Goal: Information Seeking & Learning: Learn about a topic

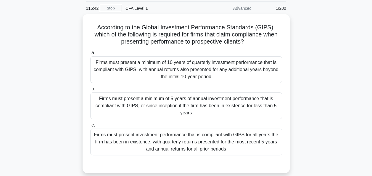
scroll to position [30, 0]
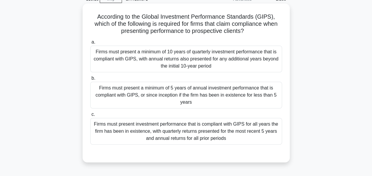
click at [195, 94] on div "Firms must present a minimum of 5 years of annual investment performance that i…" at bounding box center [186, 95] width 192 height 27
click at [90, 80] on input "b. Firms must present a minimum of 5 years of annual investment performance tha…" at bounding box center [90, 78] width 0 height 4
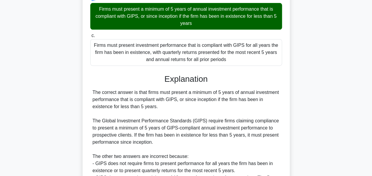
scroll to position [174, 0]
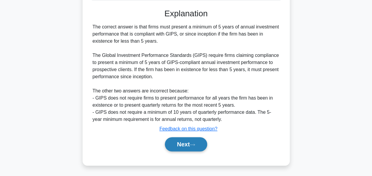
click at [177, 141] on button "Next" at bounding box center [186, 144] width 42 height 14
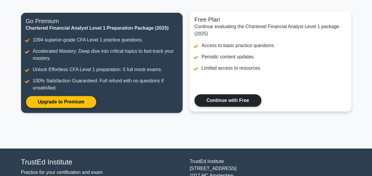
scroll to position [59, 0]
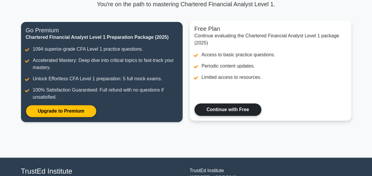
click at [234, 112] on link "Continue with Free" at bounding box center [227, 109] width 67 height 12
click at [238, 109] on link "Continue with Free" at bounding box center [227, 109] width 67 height 12
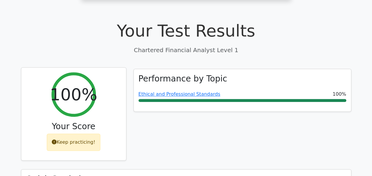
scroll to position [155, 0]
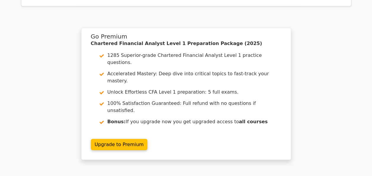
scroll to position [798, 0]
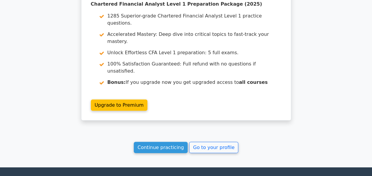
click at [170, 142] on link "Continue practicing" at bounding box center [161, 147] width 54 height 11
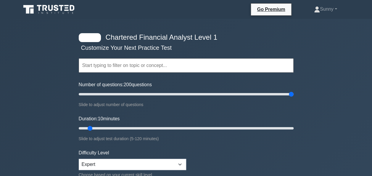
drag, startPoint x: 86, startPoint y: 93, endPoint x: 354, endPoint y: 133, distance: 270.7
type input "200"
click at [293, 98] on input "Number of questions: 200 questions" at bounding box center [186, 93] width 215 height 7
drag, startPoint x: 199, startPoint y: 131, endPoint x: 377, endPoint y: 150, distance: 179.4
type input "120"
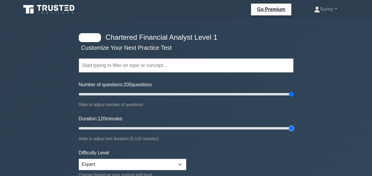
click at [293, 132] on input "Duration: 120 minutes" at bounding box center [186, 127] width 215 height 7
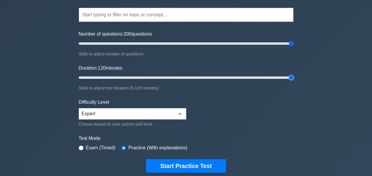
scroll to position [118, 0]
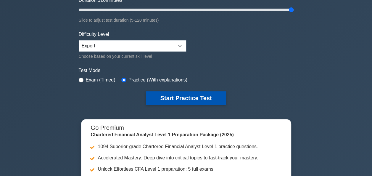
click at [192, 95] on button "Start Practice Test" at bounding box center [186, 98] width 80 height 14
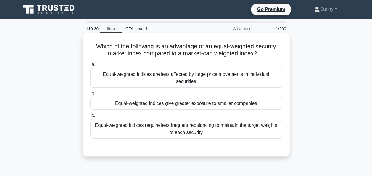
click at [182, 97] on div "Equal-weighted indices give greater exposure to smaller companies" at bounding box center [186, 103] width 192 height 12
click at [90, 95] on input "b. Equal-weighted indices give greater exposure to smaller companies" at bounding box center [90, 94] width 0 height 4
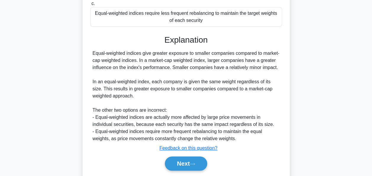
scroll to position [144, 0]
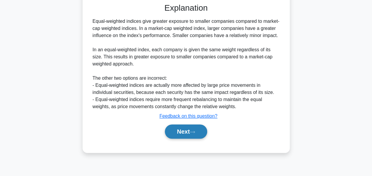
click at [189, 129] on button "Next" at bounding box center [186, 131] width 42 height 14
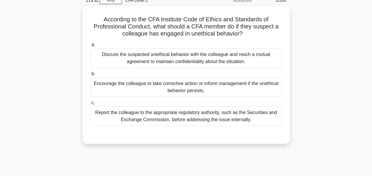
scroll to position [25, 0]
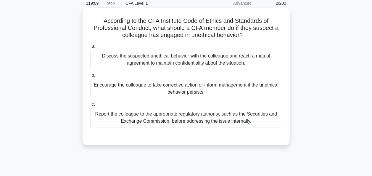
click at [187, 92] on div "Encourage the colleague to take corrective action or inform management if the u…" at bounding box center [186, 89] width 192 height 20
click at [90, 77] on input "b. Encourage the colleague to take corrective action or inform management if th…" at bounding box center [90, 75] width 0 height 4
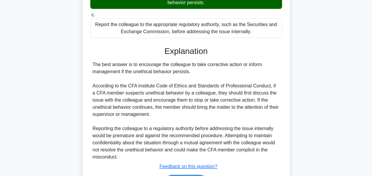
scroll to position [152, 0]
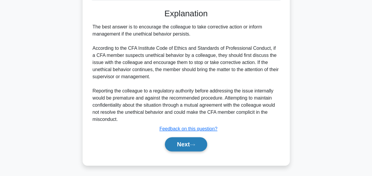
click at [193, 143] on icon at bounding box center [191, 144] width 5 height 3
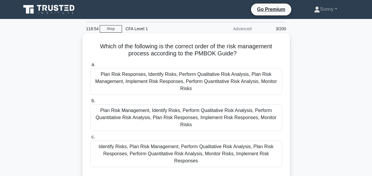
scroll to position [30, 0]
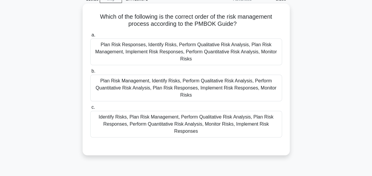
click at [143, 85] on div "Plan Risk Management, Identify Risks, Perform Qualitative Risk Analysis, Perfor…" at bounding box center [186, 87] width 192 height 27
click at [90, 73] on input "b. Plan Risk Management, Identify Risks, Perform Qualitative Risk Analysis, Per…" at bounding box center [90, 71] width 0 height 4
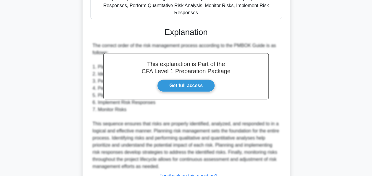
scroll to position [188, 0]
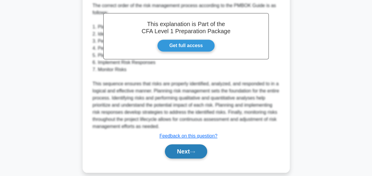
click at [192, 144] on button "Next" at bounding box center [186, 151] width 42 height 14
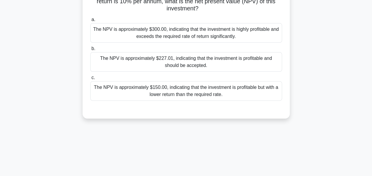
scroll to position [30, 0]
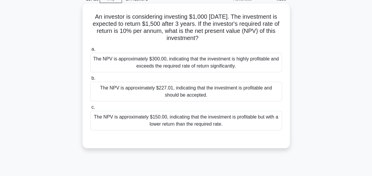
click at [185, 122] on div "The NPV is approximately $150.00, indicating that the investment is profitable …" at bounding box center [186, 121] width 192 height 20
click at [90, 109] on input "c. The NPV is approximately $150.00, indicating that the investment is profitab…" at bounding box center [90, 107] width 0 height 4
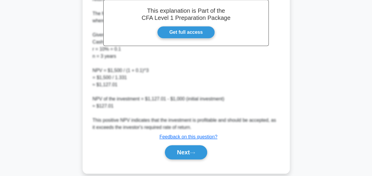
scroll to position [203, 0]
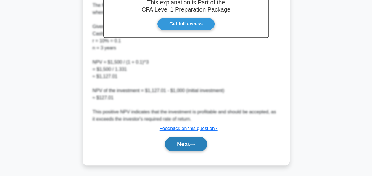
click at [191, 147] on button "Next" at bounding box center [186, 144] width 42 height 14
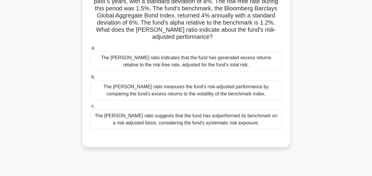
scroll to position [30, 0]
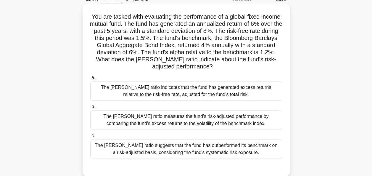
click at [165, 151] on div "The Sharpe ratio suggests that the fund has outperformed its benchmark on a ris…" at bounding box center [186, 149] width 192 height 20
click at [90, 137] on input "c. The Sharpe ratio suggests that the fund has outperformed its benchmark on a …" at bounding box center [90, 136] width 0 height 4
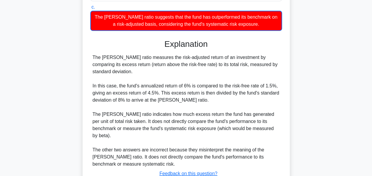
scroll to position [166, 0]
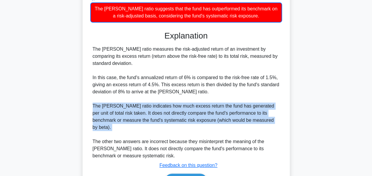
drag, startPoint x: 92, startPoint y: 106, endPoint x: 278, endPoint y: 124, distance: 187.2
click at [278, 124] on div "The Sharpe ratio measures the risk-adjusted return of an investment by comparin…" at bounding box center [186, 103] width 187 height 114
copy div "The Sharpe ratio indicates how much excess return the fund has generated per un…"
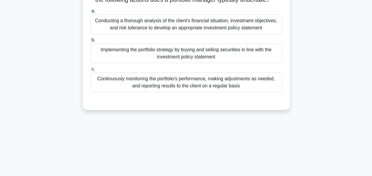
scroll to position [0, 0]
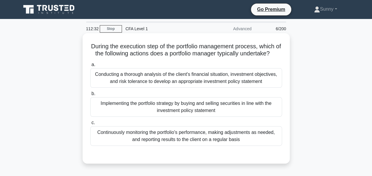
click at [182, 116] on div "Implementing the portfolio strategy by buying and selling securities in line wi…" at bounding box center [186, 107] width 192 height 20
click at [90, 95] on input "b. Implementing the portfolio strategy by buying and selling securities in line…" at bounding box center [90, 94] width 0 height 4
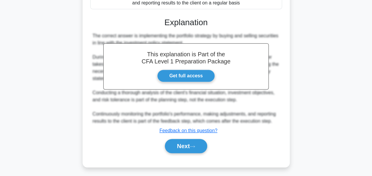
scroll to position [145, 0]
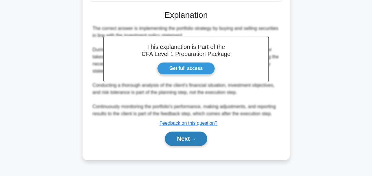
click at [188, 142] on button "Next" at bounding box center [186, 138] width 42 height 14
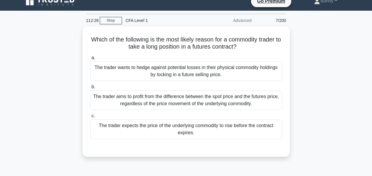
scroll to position [0, 0]
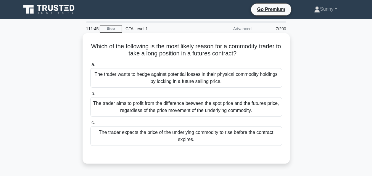
click at [189, 134] on div "The trader expects the price of the underlying commodity to rise before the con…" at bounding box center [186, 136] width 192 height 20
click at [90, 124] on input "c. The trader expects the price of the underlying commodity to rise before the …" at bounding box center [90, 123] width 0 height 4
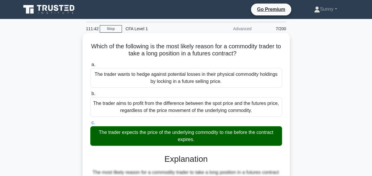
scroll to position [145, 0]
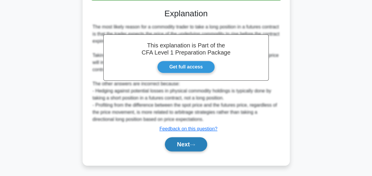
click at [202, 145] on button "Next" at bounding box center [186, 144] width 42 height 14
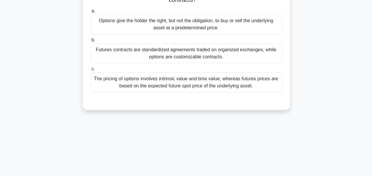
scroll to position [0, 0]
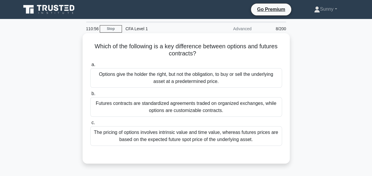
click at [175, 76] on div "Options give the holder the right, but not the obligation, to buy or sell the u…" at bounding box center [186, 78] width 192 height 20
click at [90, 67] on input "a. Options give the holder the right, but not the obligation, to buy or sell th…" at bounding box center [90, 65] width 0 height 4
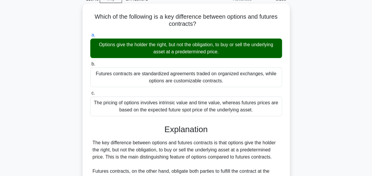
scroll to position [144, 0]
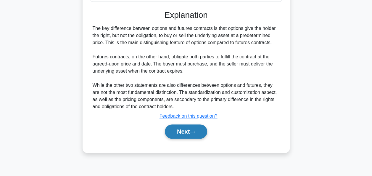
click at [173, 130] on button "Next" at bounding box center [186, 131] width 42 height 14
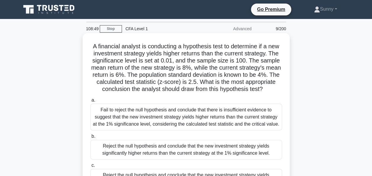
scroll to position [59, 0]
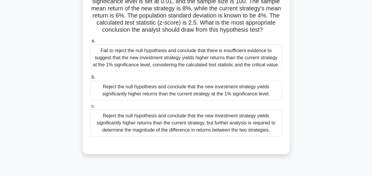
click at [155, 98] on div "Reject the null hypothesis and conclude that the new investment strategy yields…" at bounding box center [186, 90] width 192 height 20
click at [90, 79] on input "b. Reject the null hypothesis and conclude that the new investment strategy yie…" at bounding box center [90, 77] width 0 height 4
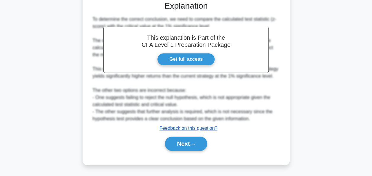
scroll to position [209, 0]
click at [180, 142] on button "Next" at bounding box center [186, 143] width 42 height 14
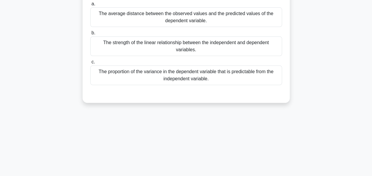
scroll to position [0, 0]
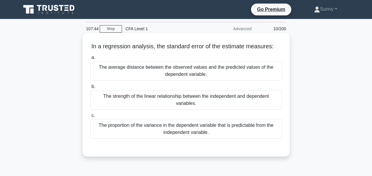
click at [178, 72] on div "The average distance between the observed values and the predicted values of th…" at bounding box center [186, 71] width 192 height 20
click at [90, 59] on input "a. The average distance between the observed values and the predicted values of…" at bounding box center [90, 58] width 0 height 4
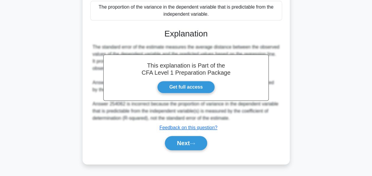
scroll to position [118, 0]
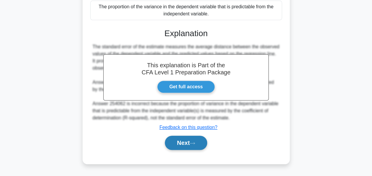
click at [185, 140] on button "Next" at bounding box center [186, 142] width 42 height 14
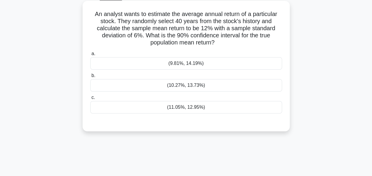
scroll to position [0, 0]
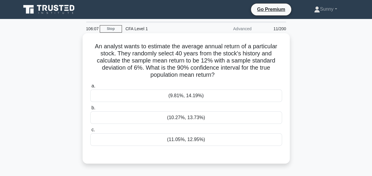
click at [197, 118] on div "(10.27%, 13.73%)" at bounding box center [186, 117] width 192 height 12
click at [90, 110] on input "b. (10.27%, 13.73%)" at bounding box center [90, 108] width 0 height 4
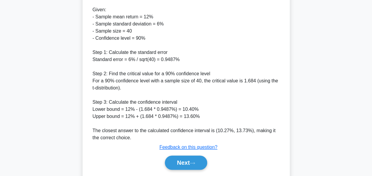
scroll to position [230, 0]
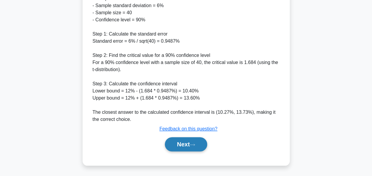
click at [173, 141] on button "Next" at bounding box center [186, 144] width 42 height 14
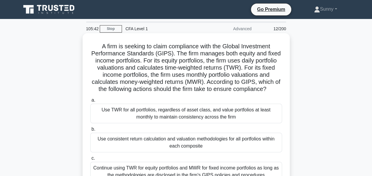
scroll to position [30, 0]
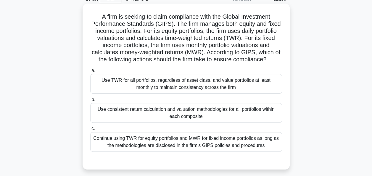
click at [199, 112] on div "Use consistent return calculation and valuation methodologies for all portfolio…" at bounding box center [186, 113] width 192 height 20
click at [90, 101] on input "b. Use consistent return calculation and valuation methodologies for all portfo…" at bounding box center [90, 100] width 0 height 4
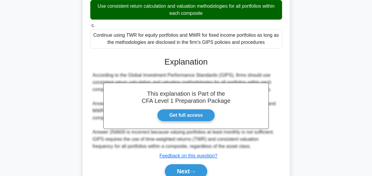
scroll to position [159, 0]
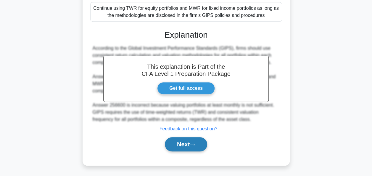
click at [192, 148] on button "Next" at bounding box center [186, 144] width 42 height 14
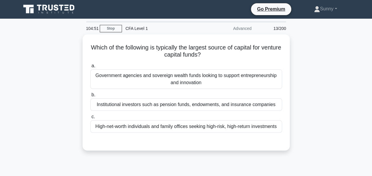
scroll to position [0, 0]
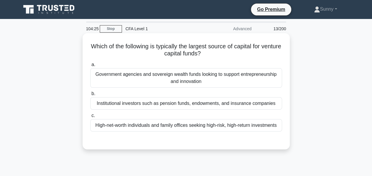
click at [160, 129] on div "High-net-worth individuals and family offices seeking high-risk, high-return in…" at bounding box center [186, 125] width 192 height 12
click at [90, 117] on input "c. High-net-worth individuals and family offices seeking high-risk, high-return…" at bounding box center [90, 116] width 0 height 4
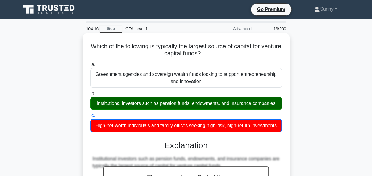
drag, startPoint x: 105, startPoint y: 47, endPoint x: 237, endPoint y: 58, distance: 132.6
click at [237, 58] on div "Which of the following is typically the largest source of capital for venture c…" at bounding box center [186, 157] width 202 height 244
copy h5 "Which of the following is typically the largest source of capital for venture c…"
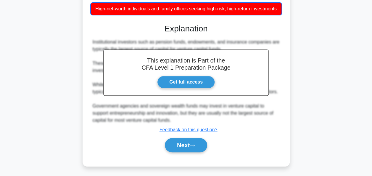
scroll to position [144, 0]
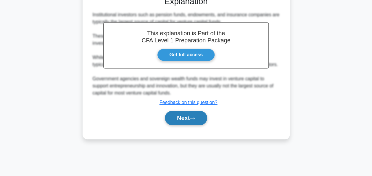
click at [181, 125] on button "Next" at bounding box center [186, 118] width 42 height 14
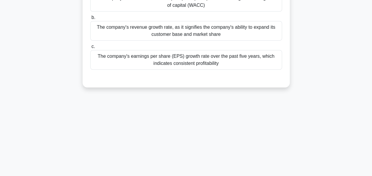
scroll to position [0, 0]
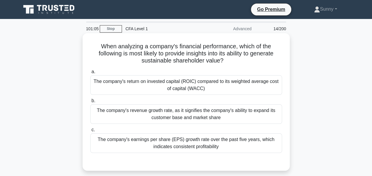
click at [185, 89] on div "The company's return on invested capital (ROIC) compared to its weighted averag…" at bounding box center [186, 85] width 192 height 20
click at [90, 74] on input "a. The company's return on invested capital (ROIC) compared to its weighted ave…" at bounding box center [90, 72] width 0 height 4
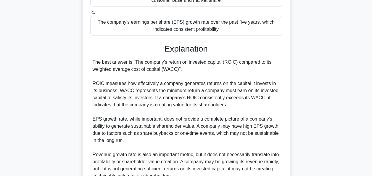
scroll to position [148, 0]
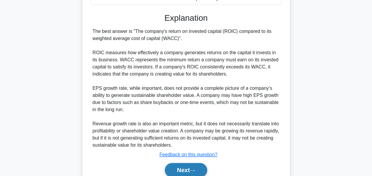
click at [172, 166] on button "Next" at bounding box center [186, 170] width 42 height 14
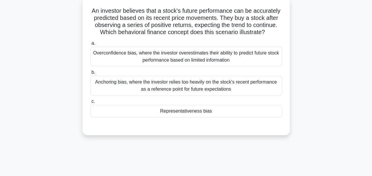
scroll to position [0, 0]
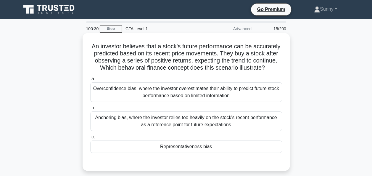
click at [192, 149] on div "Representativeness bias" at bounding box center [186, 146] width 192 height 12
click at [90, 139] on input "c. Representativeness bias" at bounding box center [90, 137] width 0 height 4
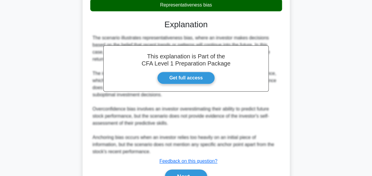
scroll to position [148, 0]
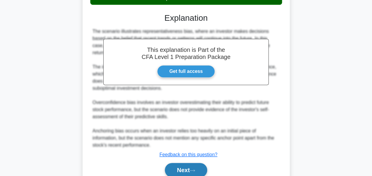
click at [187, 167] on button "Next" at bounding box center [186, 170] width 42 height 14
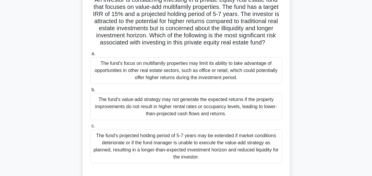
scroll to position [55, 0]
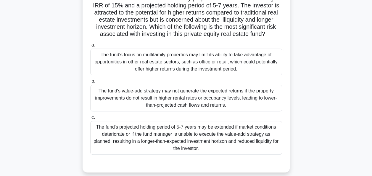
click at [201, 139] on div "The fund's projected holding period of 5-7 years may be extended if market cond…" at bounding box center [186, 138] width 192 height 34
click at [90, 119] on input "c. The fund's projected holding period of 5-7 years may be extended if market c…" at bounding box center [90, 117] width 0 height 4
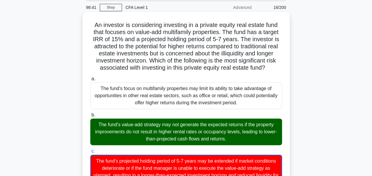
scroll to position [0, 0]
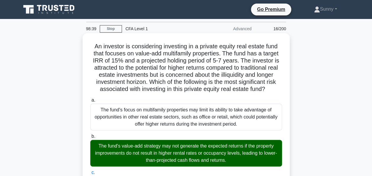
drag, startPoint x: 93, startPoint y: 47, endPoint x: 209, endPoint y: 101, distance: 128.4
copy h5 "An investor is considering investing in a private equity real estate fund that …"
click at [101, 117] on div "The fund's focus on multifamily properties may limit its ability to take advant…" at bounding box center [186, 116] width 192 height 27
click at [90, 102] on input "a. The fund's focus on multifamily properties may limit its ability to take adv…" at bounding box center [90, 100] width 0 height 4
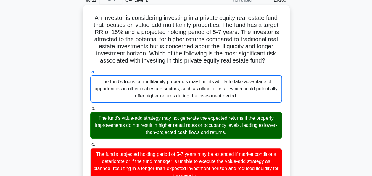
scroll to position [41, 0]
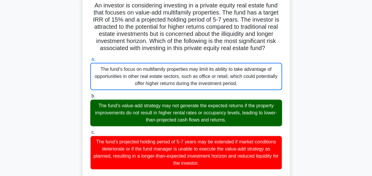
drag, startPoint x: 101, startPoint y: 117, endPoint x: 221, endPoint y: 167, distance: 130.6
click at [221, 167] on div "a. The fund's focus on multifamily properties may limit its ability to take adv…" at bounding box center [186, 112] width 199 height 116
copy div "The fund's focus on multifamily properties may limit its ability to take advant…"
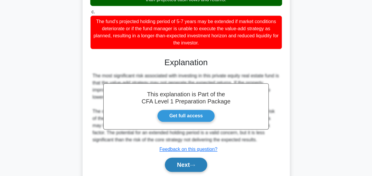
scroll to position [189, 0]
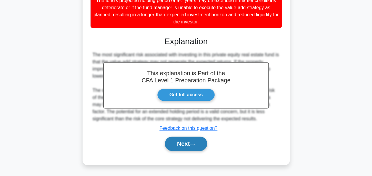
click at [187, 142] on button "Next" at bounding box center [186, 143] width 42 height 14
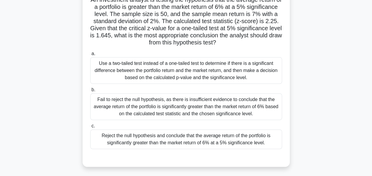
scroll to position [55, 0]
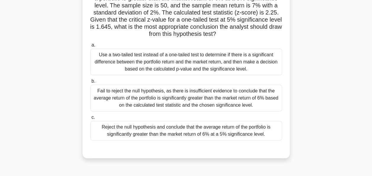
click at [169, 132] on div "Reject the null hypothesis and conclude that the average return of the portfoli…" at bounding box center [186, 131] width 192 height 20
click at [90, 119] on input "c. Reject the null hypothesis and conclude that the average return of the portf…" at bounding box center [90, 117] width 0 height 4
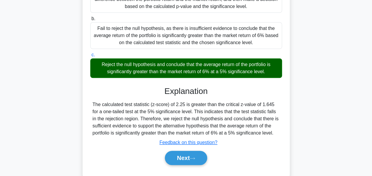
scroll to position [144, 0]
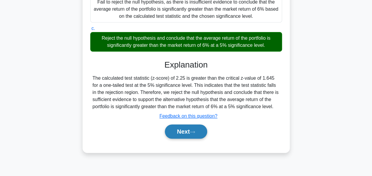
click at [178, 132] on button "Next" at bounding box center [186, 131] width 42 height 14
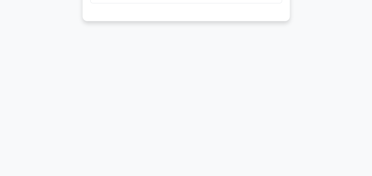
scroll to position [0, 0]
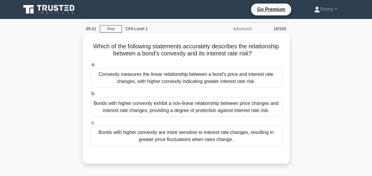
click at [173, 109] on div "Bonds with higher convexity exhibit a non-linear relationship between price cha…" at bounding box center [186, 107] width 192 height 20
click at [90, 95] on input "b. Bonds with higher convexity exhibit a non-linear relationship between price …" at bounding box center [90, 94] width 0 height 4
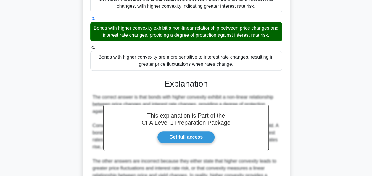
scroll to position [145, 0]
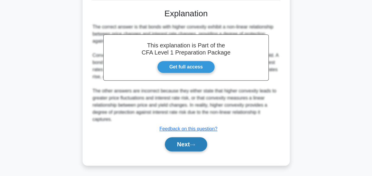
click at [180, 143] on button "Next" at bounding box center [186, 144] width 42 height 14
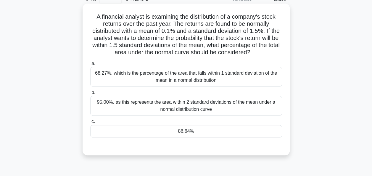
scroll to position [0, 0]
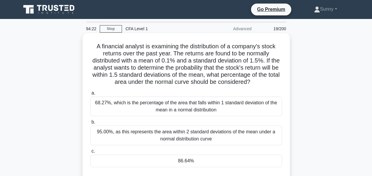
click at [218, 163] on div "86.64%" at bounding box center [186, 160] width 192 height 12
click at [90, 153] on input "c. 86.64%" at bounding box center [90, 151] width 0 height 4
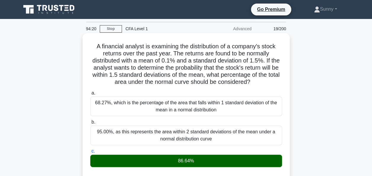
scroll to position [144, 0]
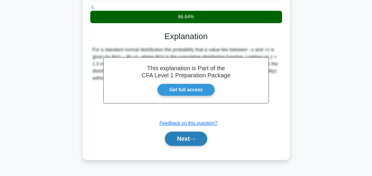
click at [186, 139] on button "Next" at bounding box center [186, 138] width 42 height 14
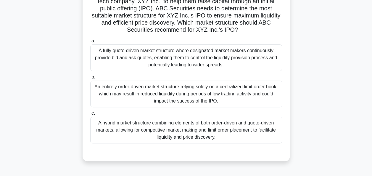
scroll to position [30, 0]
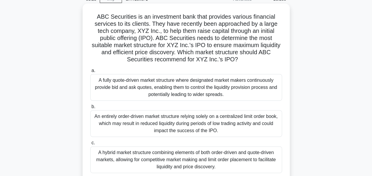
click at [164, 85] on div "A fully quote-driven market structure where designated market makers continuous…" at bounding box center [186, 87] width 192 height 27
click at [90, 72] on input "a. A fully quote-driven market structure where designated market makers continu…" at bounding box center [90, 71] width 0 height 4
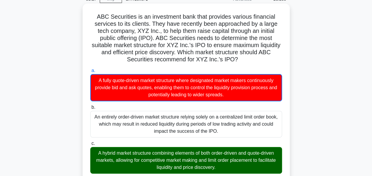
drag, startPoint x: 96, startPoint y: 18, endPoint x: 259, endPoint y: 59, distance: 167.9
click at [259, 59] on h5 "ABC Securities is an investment bank that provides various financial services t…" at bounding box center [186, 38] width 193 height 50
copy h5 "ABC Securities is an investment bank that provides various financial services t…"
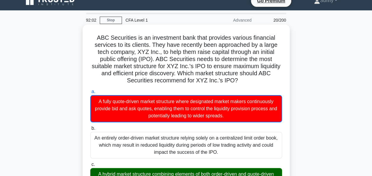
scroll to position [0, 0]
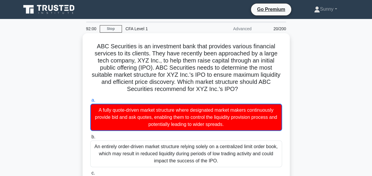
click at [283, 99] on div "a. A fully quote-driven market structure where designated market makers continu…" at bounding box center [186, 113] width 199 height 34
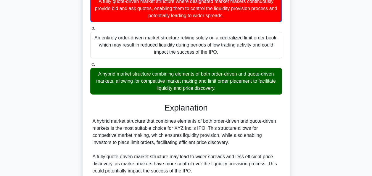
scroll to position [196, 0]
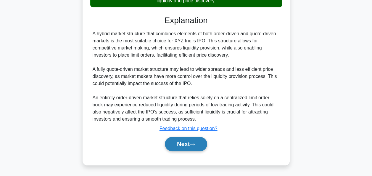
click at [200, 139] on button "Next" at bounding box center [186, 144] width 42 height 14
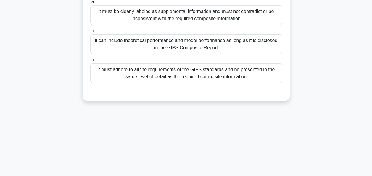
scroll to position [0, 0]
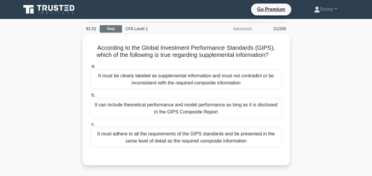
click at [111, 25] on link "Stop" at bounding box center [111, 28] width 22 height 7
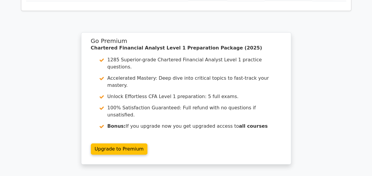
scroll to position [1094, 0]
